Goal: Check status: Check status

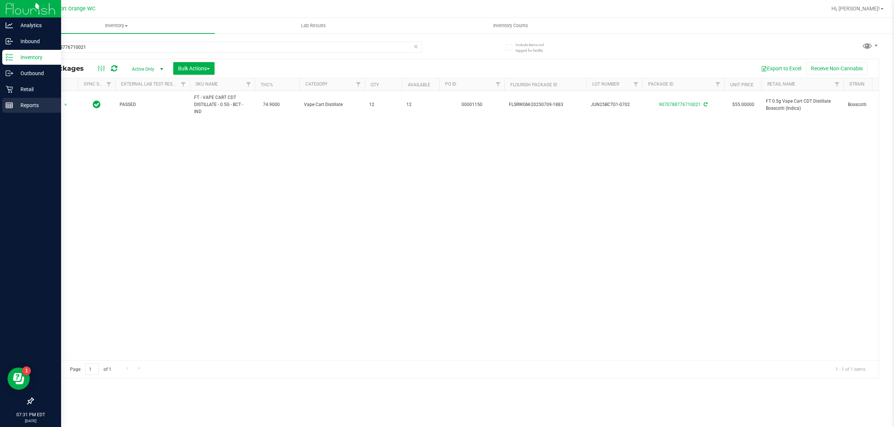
click at [28, 98] on div "Reports" at bounding box center [31, 105] width 59 height 15
click at [25, 90] on p "Retail" at bounding box center [35, 89] width 45 height 9
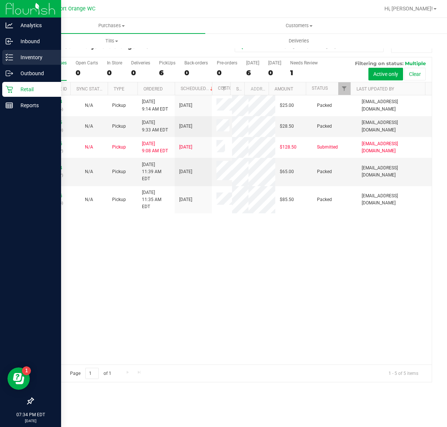
click at [19, 58] on p "Inventory" at bounding box center [35, 57] width 45 height 9
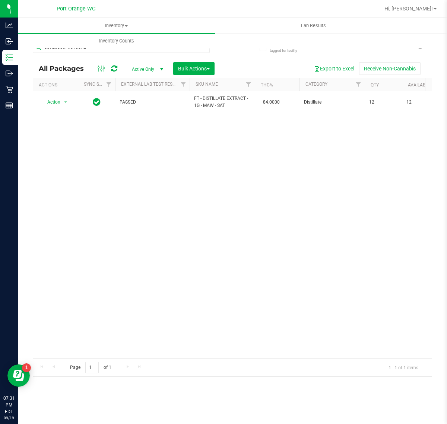
drag, startPoint x: 109, startPoint y: 156, endPoint x: 116, endPoint y: 146, distance: 12.3
click at [112, 151] on div "Action Action Adjust qty Create package Edit attributes Global inventory Locate…" at bounding box center [232, 224] width 398 height 267
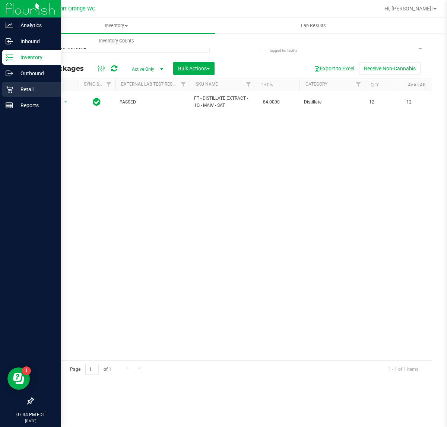
click at [16, 89] on p "Retail" at bounding box center [35, 89] width 45 height 9
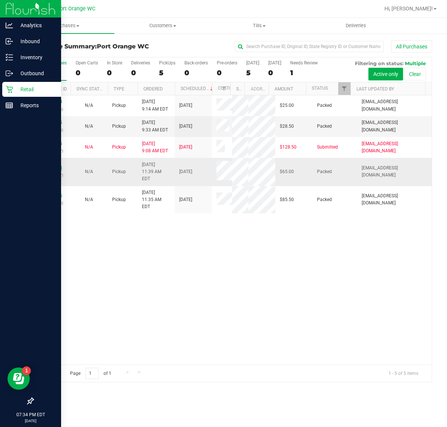
click at [53, 171] on link "11973184" at bounding box center [51, 167] width 21 height 5
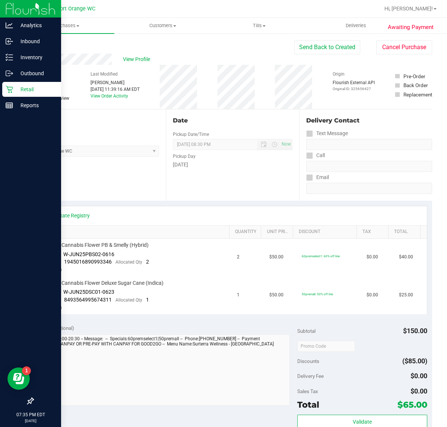
click at [319, 219] on div "View State Registry" at bounding box center [232, 215] width 375 height 7
